Goal: Information Seeking & Learning: Get advice/opinions

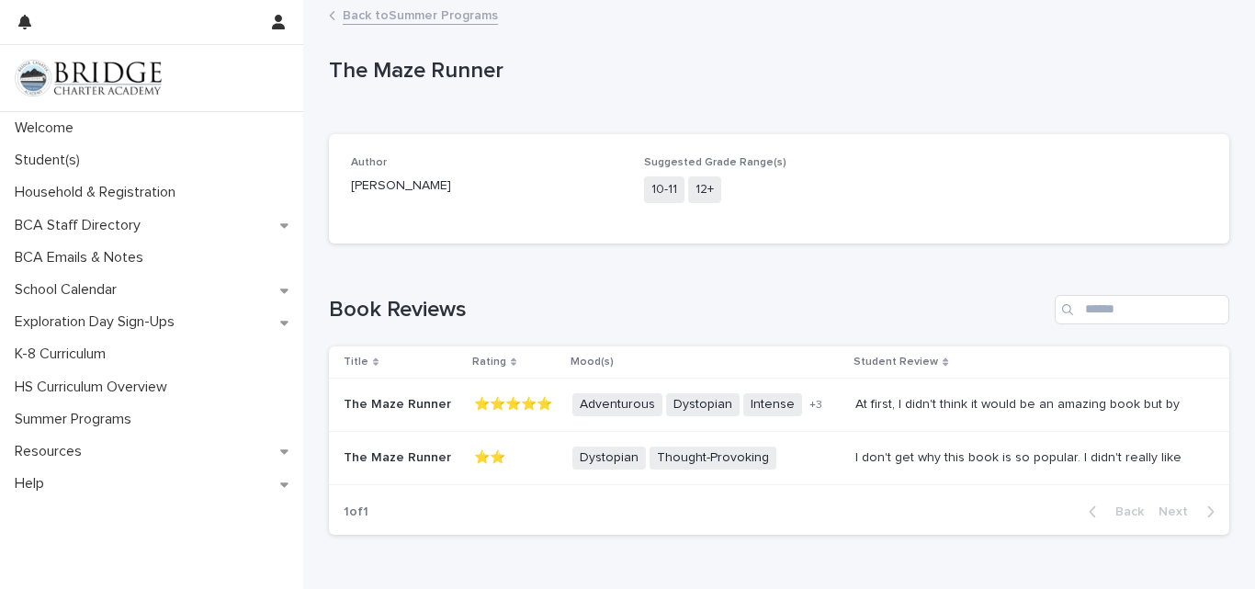
click at [918, 442] on td "I don't get why this book is so popular. I didn't really like the whole book, e…" at bounding box center [1038, 458] width 381 height 53
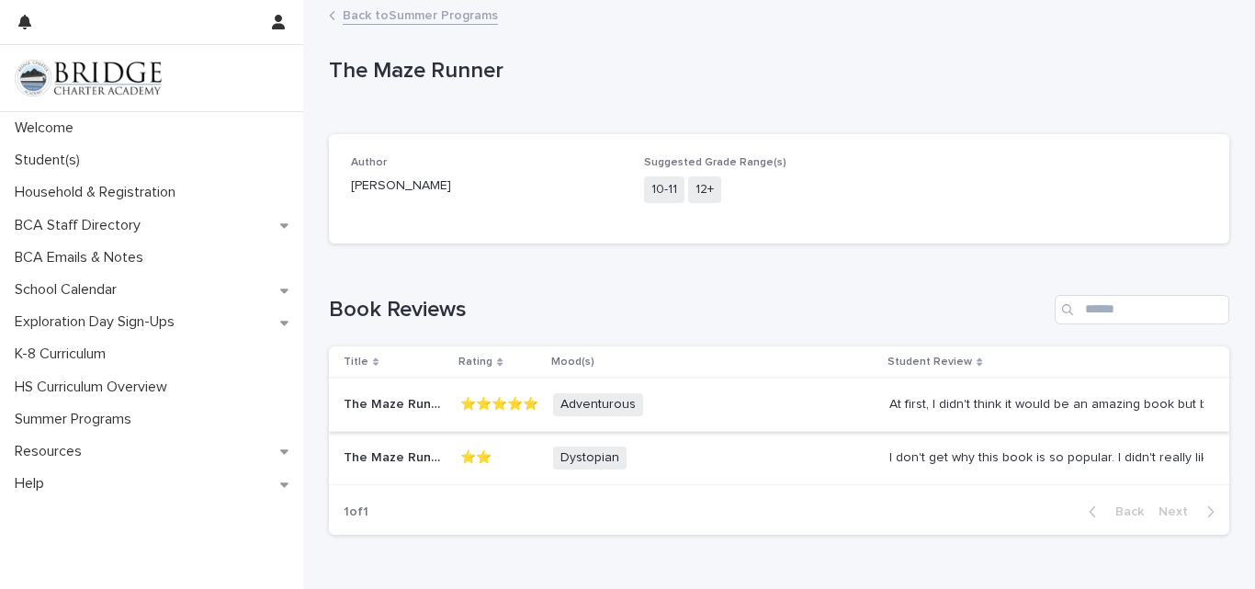
click at [883, 408] on td "At first, I didn't think it would be an amazing book but by the end of it, I lo…" at bounding box center [1055, 404] width 347 height 53
